Goal: Information Seeking & Learning: Understand process/instructions

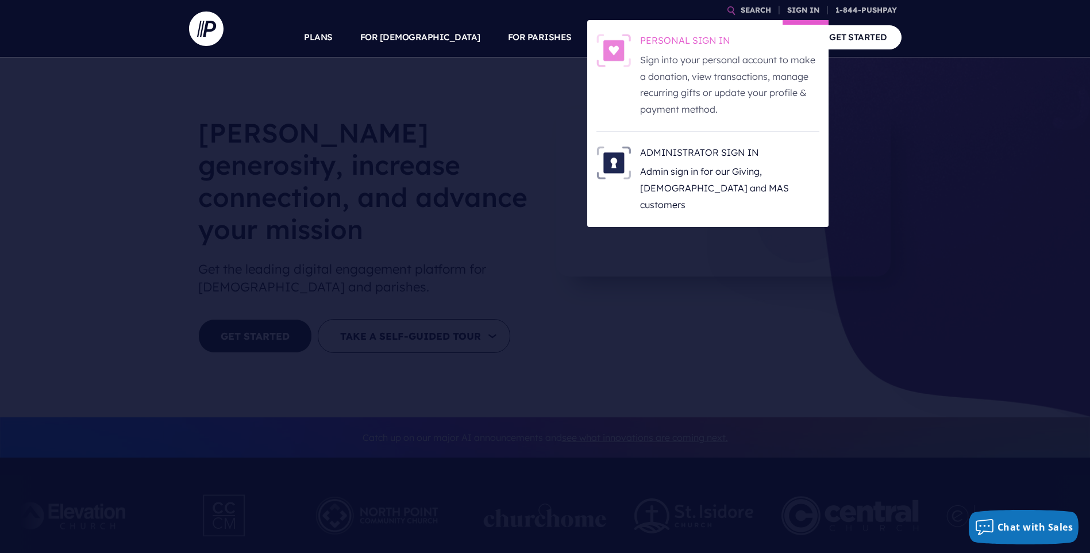
click at [692, 58] on p "Sign into your personal account to make a donation, view transactions, manage r…" at bounding box center [729, 85] width 179 height 66
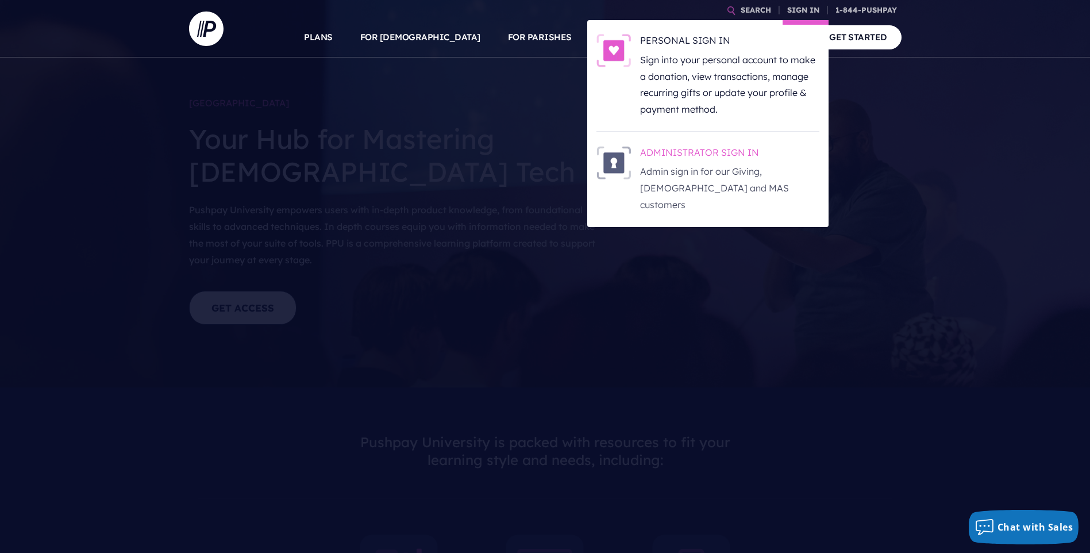
click at [715, 154] on h6 "ADMINISTRATOR SIGN IN" at bounding box center [729, 154] width 179 height 17
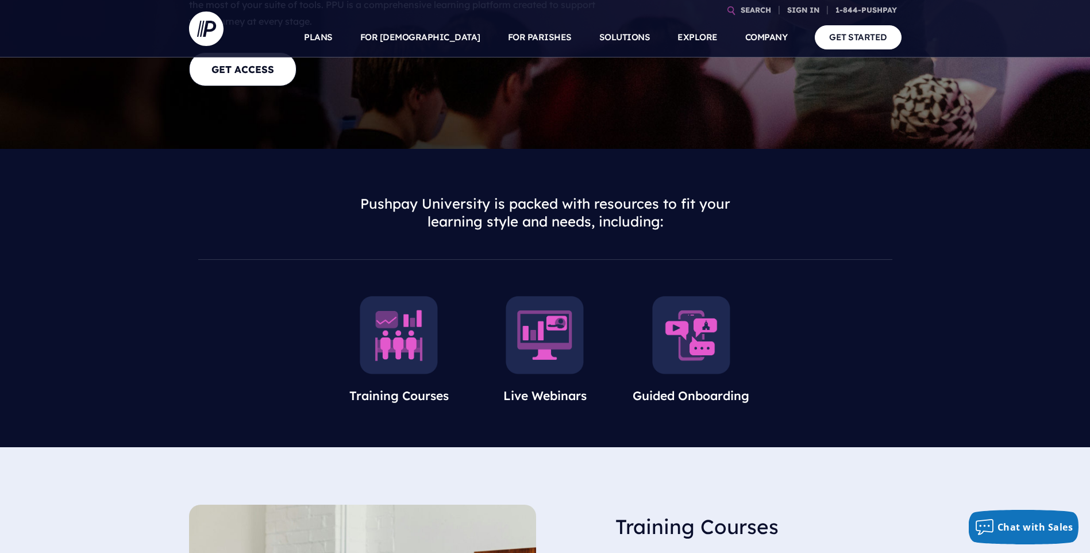
scroll to position [287, 0]
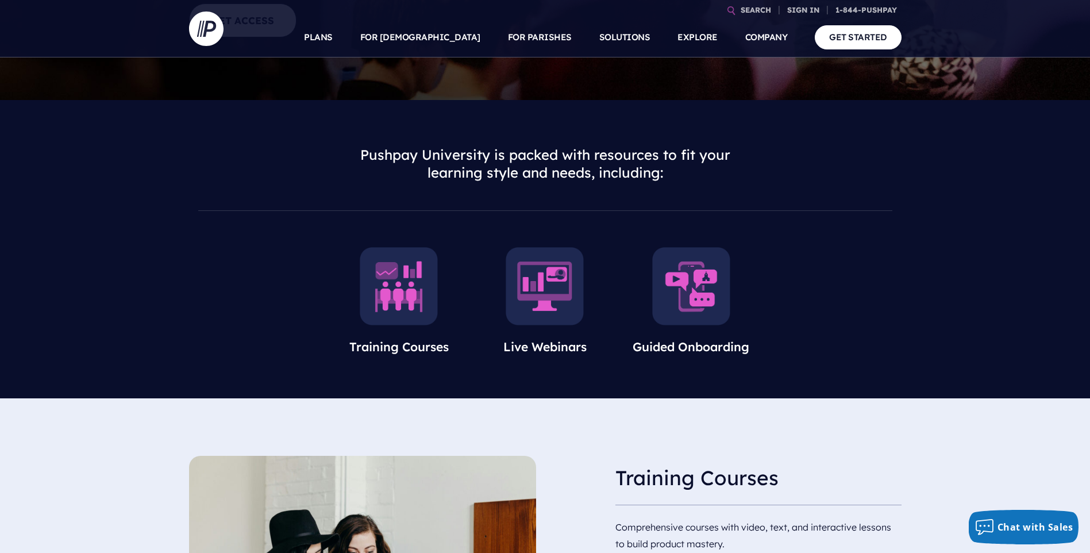
click at [391, 284] on img at bounding box center [399, 286] width 78 height 78
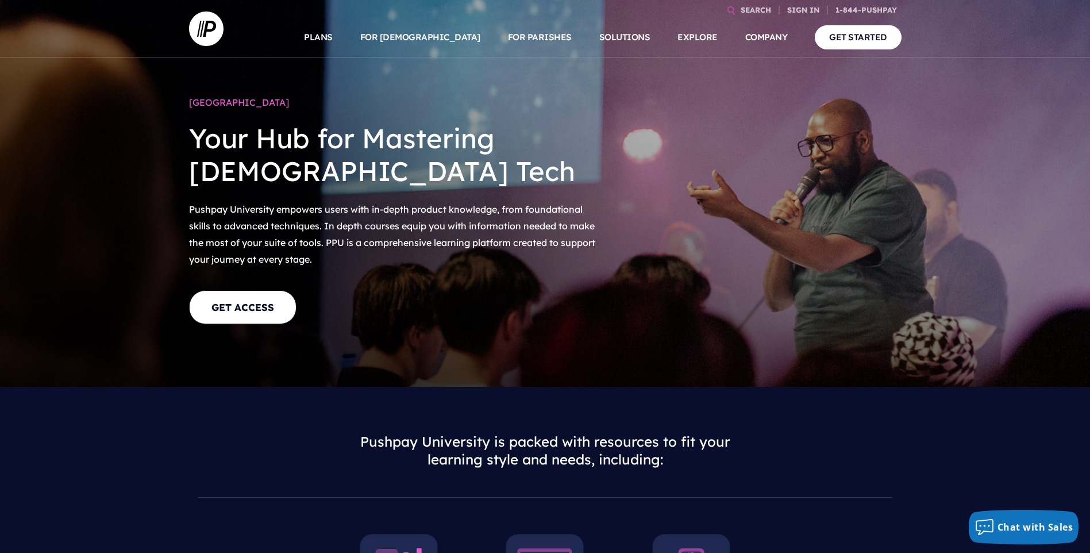
scroll to position [0, 0]
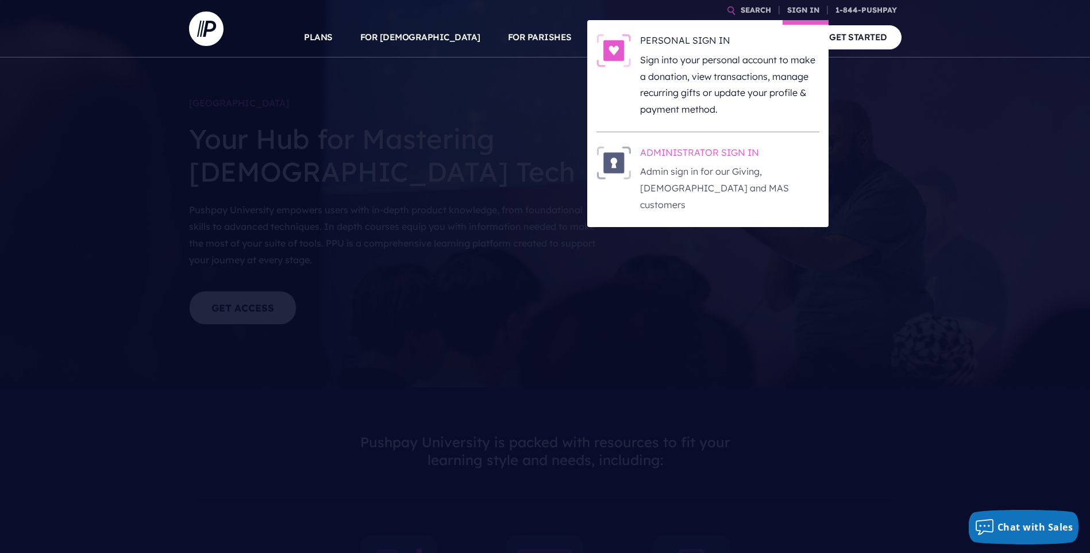
click at [706, 171] on p "Admin sign in for our Giving, [DEMOGRAPHIC_DATA] and MAS customers" at bounding box center [729, 187] width 179 height 49
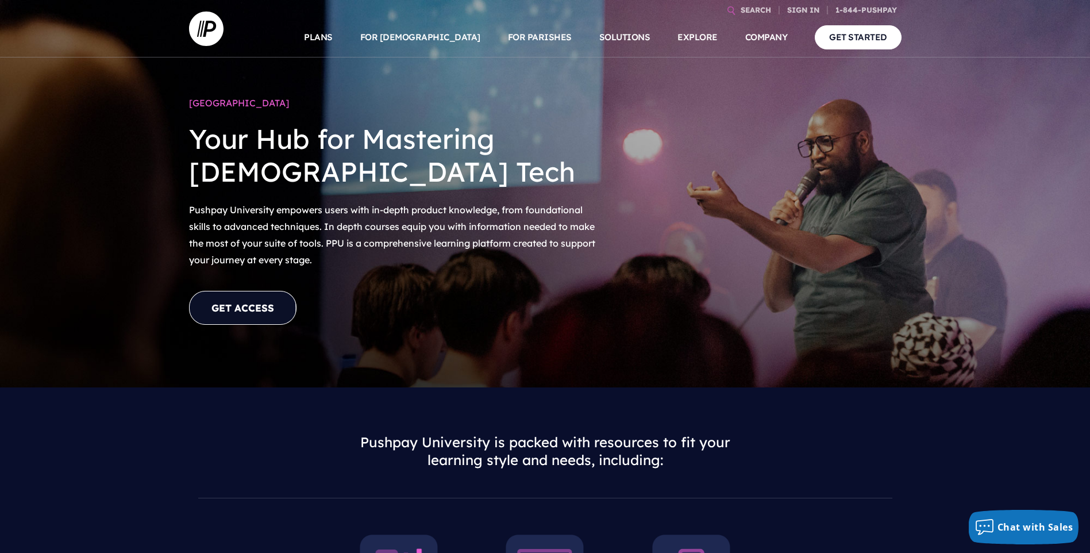
click at [274, 301] on link "GET ACCESS" at bounding box center [242, 308] width 107 height 34
